Goal: Ask a question

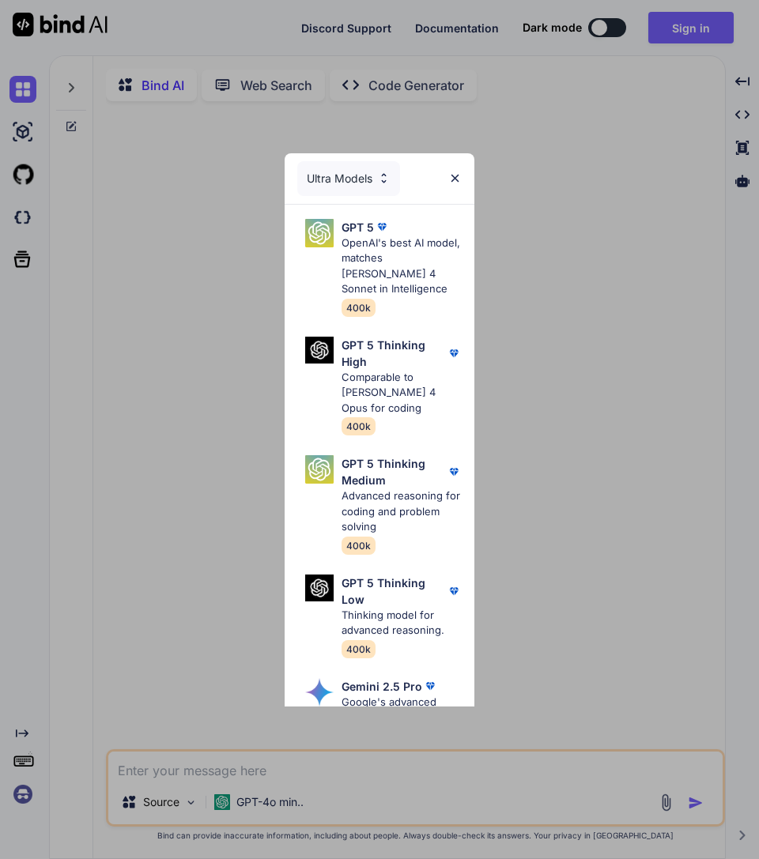
type textarea "x"
click at [471, 170] on div "Ultra Models" at bounding box center [380, 178] width 190 height 51
click at [456, 175] on img at bounding box center [454, 177] width 13 height 13
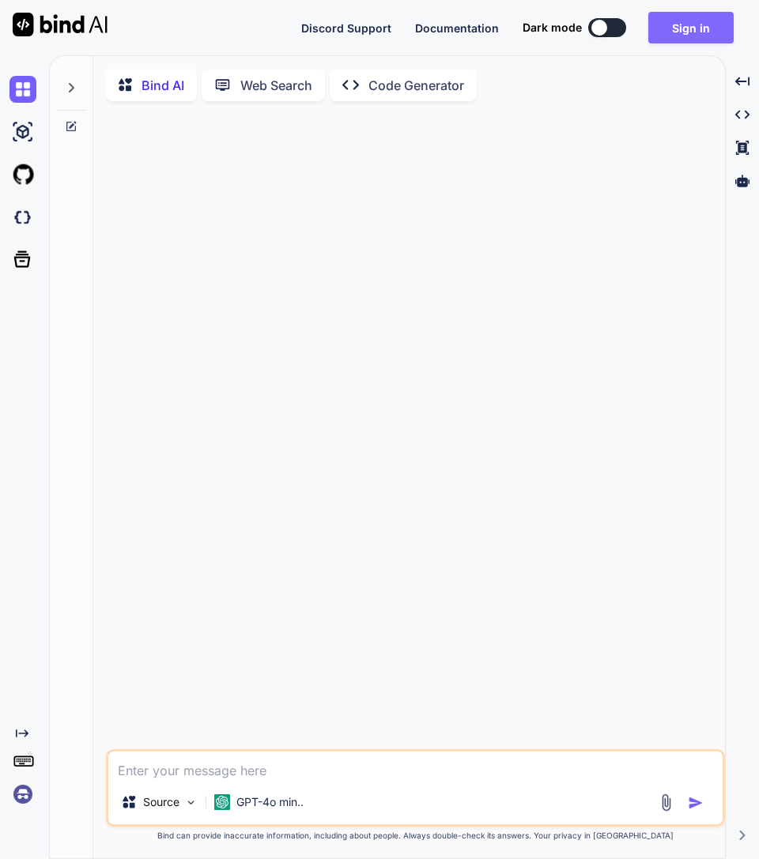
click at [684, 24] on button "Sign in" at bounding box center [690, 28] width 85 height 32
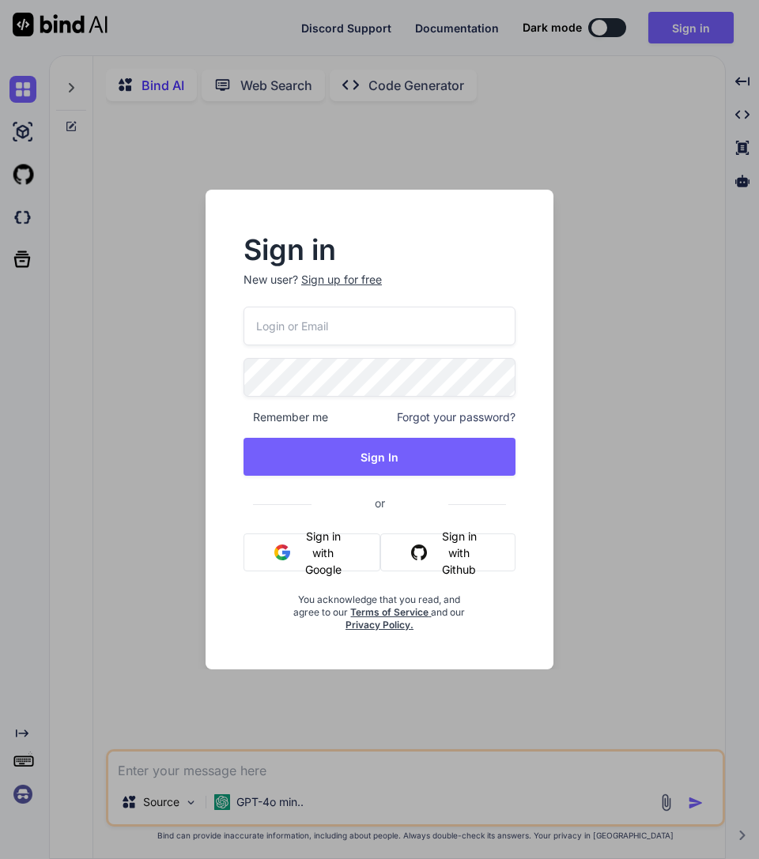
click at [383, 341] on input "email" at bounding box center [379, 326] width 272 height 39
paste input "[EMAIL_ADDRESS][DOMAIN_NAME]"
type input "[EMAIL_ADDRESS][DOMAIN_NAME]"
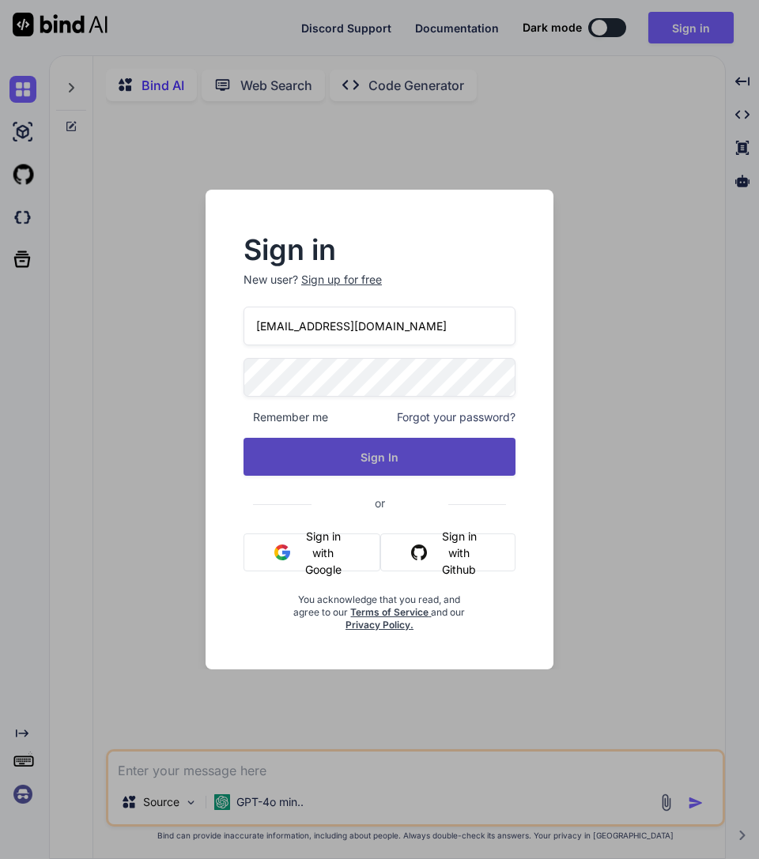
click at [352, 452] on button "Sign In" at bounding box center [379, 457] width 272 height 38
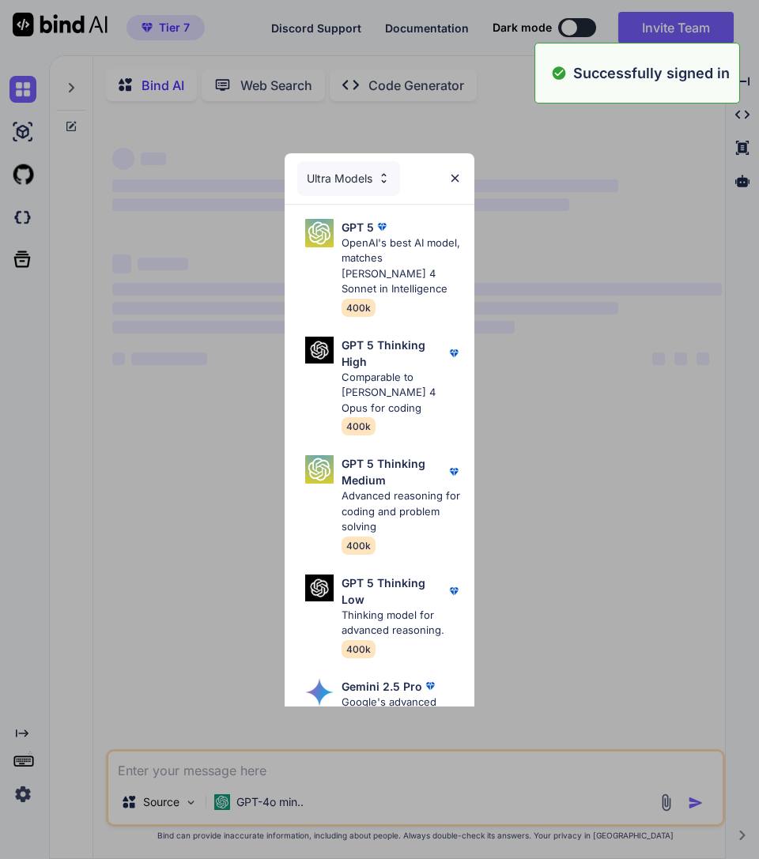
click at [26, 774] on div "Ultra Models GPT 5 OpenAI's best AI model, matches [PERSON_NAME] 4 Sonnet in In…" at bounding box center [379, 429] width 759 height 859
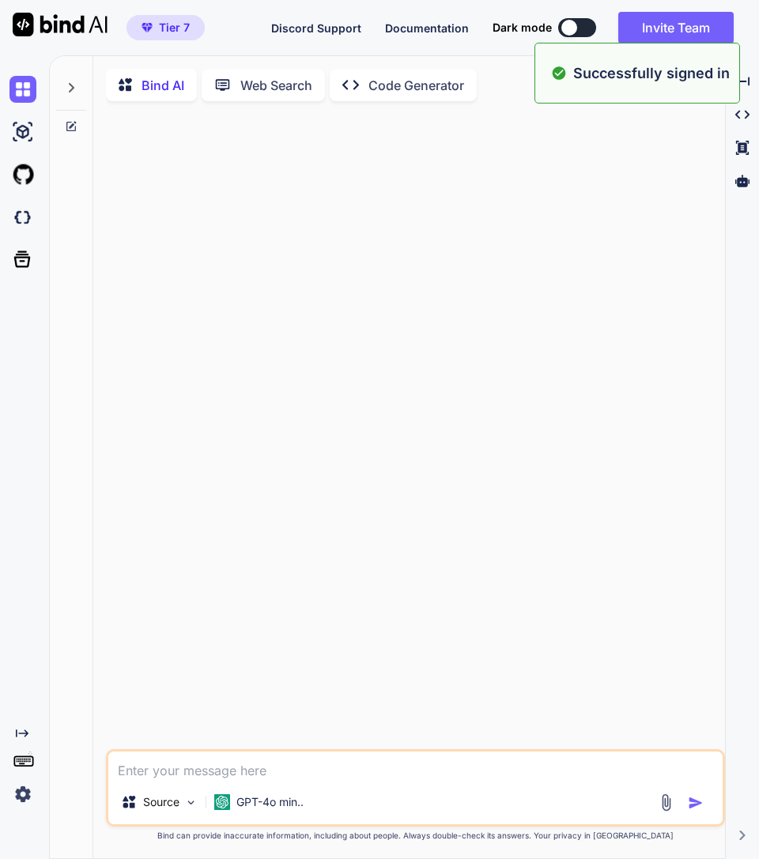
click at [24, 793] on img at bounding box center [22, 794] width 27 height 27
